Goal: Check status: Check status

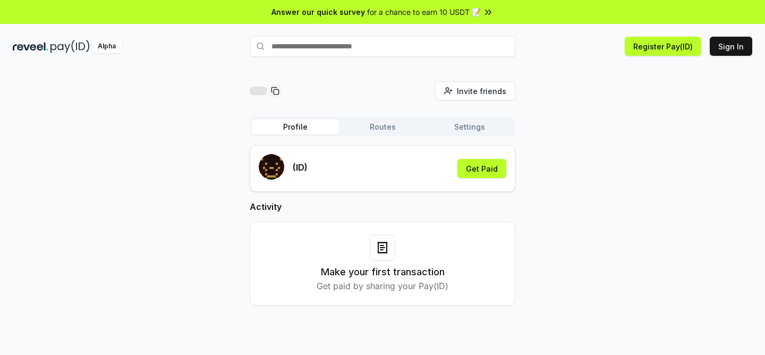
click at [361, 155] on div "(ID) Get Paid" at bounding box center [383, 168] width 248 height 29
